Goal: Task Accomplishment & Management: Use online tool/utility

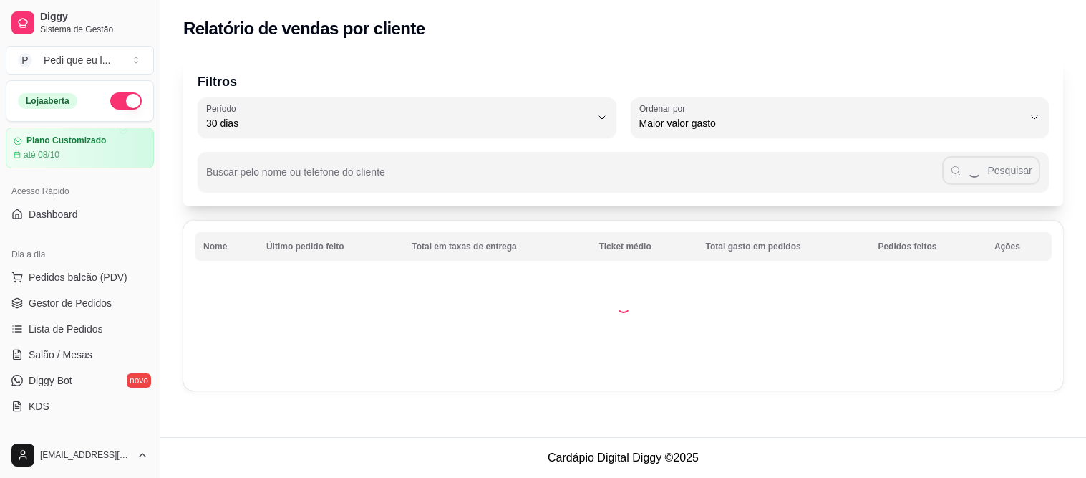
select select "30"
select select "HIGHEST_TOTAL_SPENT_WITH_ORDERS"
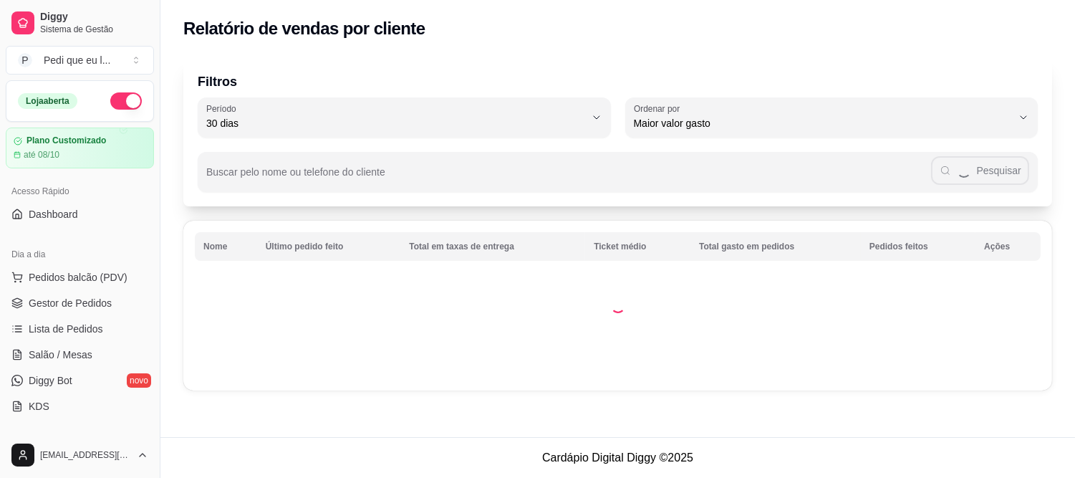
scroll to position [159, 0]
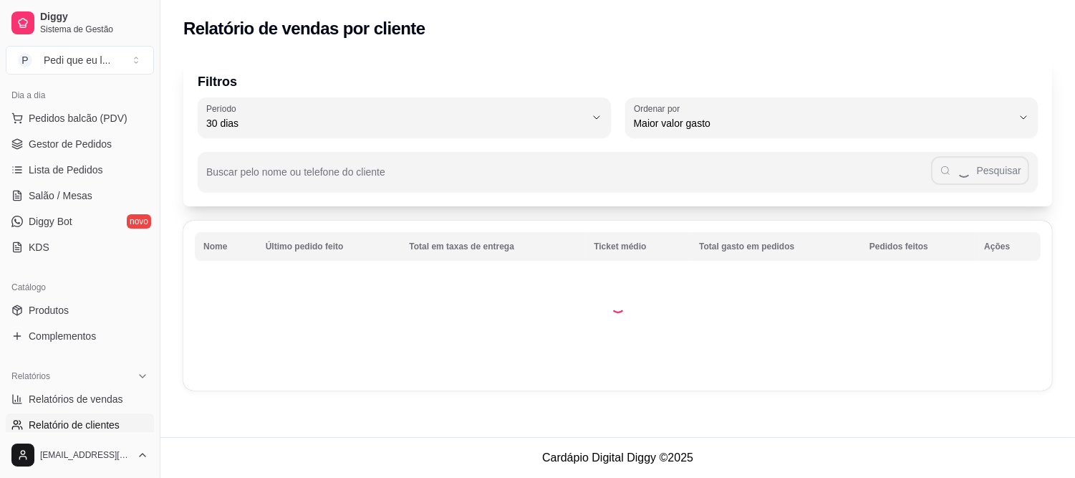
select select "ALL"
select select "0"
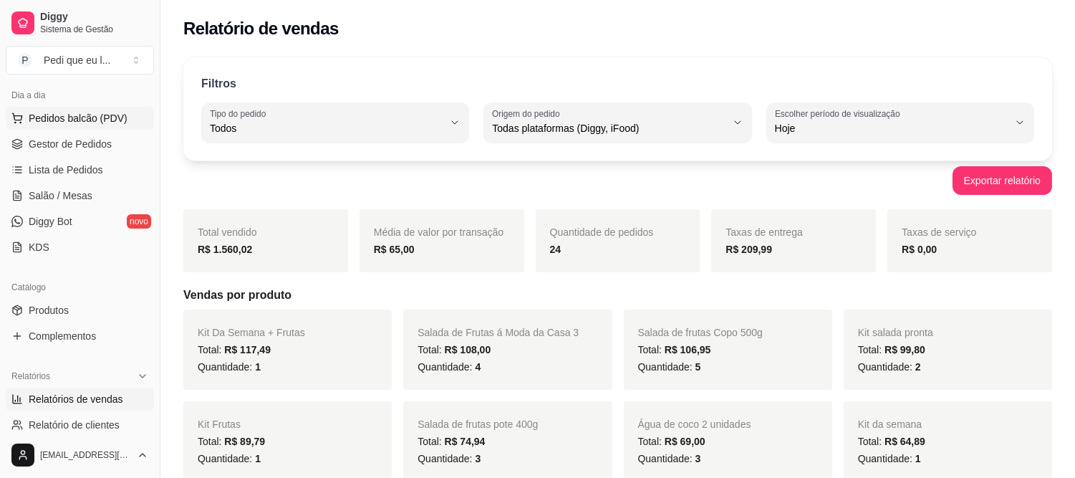
click at [73, 127] on button "Pedidos balcão (PDV)" at bounding box center [80, 118] width 148 height 23
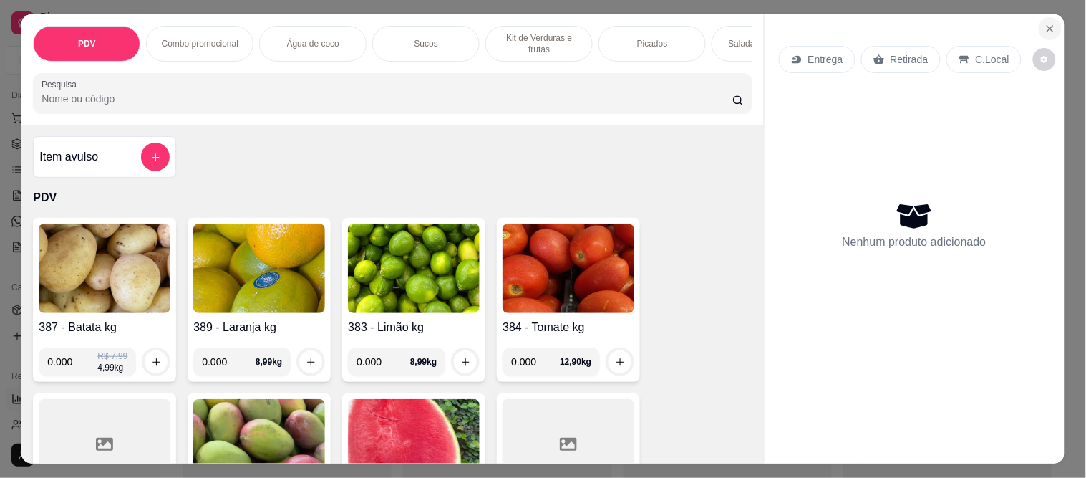
click at [1045, 23] on icon "Close" at bounding box center [1050, 28] width 11 height 11
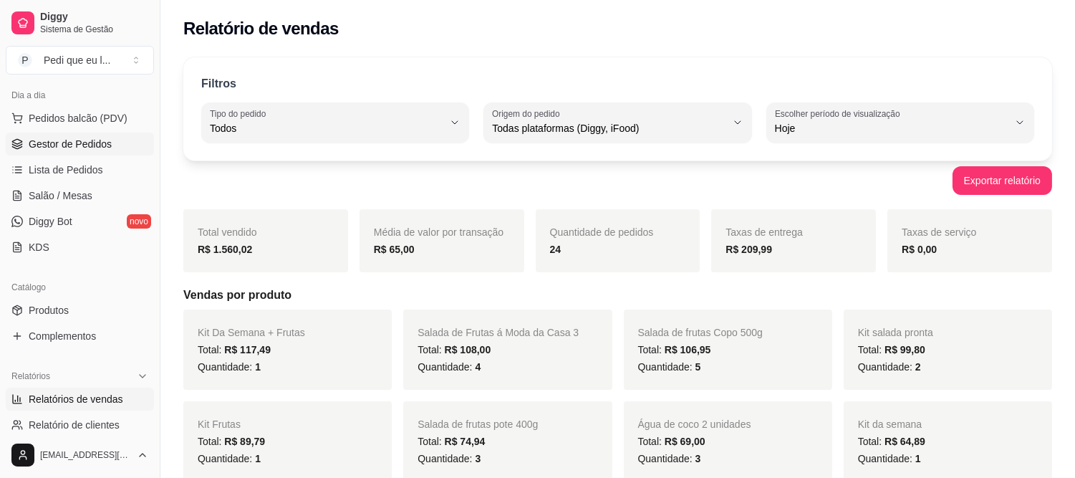
click at [99, 137] on span "Gestor de Pedidos" at bounding box center [70, 144] width 83 height 14
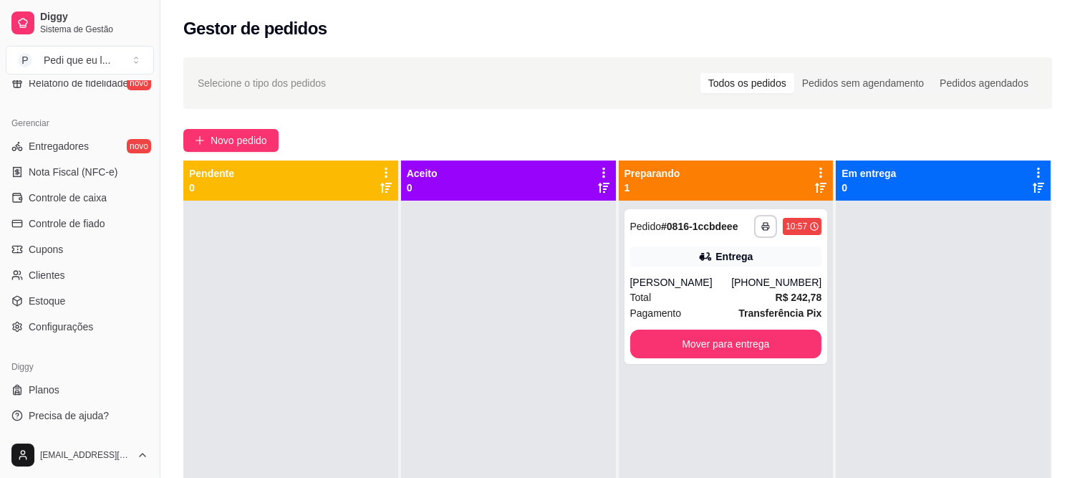
click at [427, 143] on div "Novo pedido" at bounding box center [617, 140] width 868 height 23
